Goal: Find specific page/section: Find specific page/section

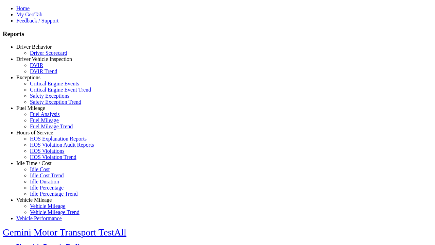
click at [39, 80] on link "Exceptions" at bounding box center [28, 77] width 24 height 6
click at [44, 105] on link "Safety Exception Trend" at bounding box center [55, 102] width 51 height 6
select select "**"
type input "*********"
